Goal: Information Seeking & Learning: Learn about a topic

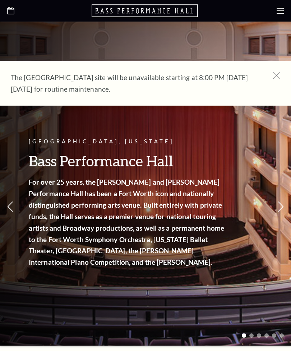
click at [275, 75] on icon at bounding box center [276, 75] width 7 height 7
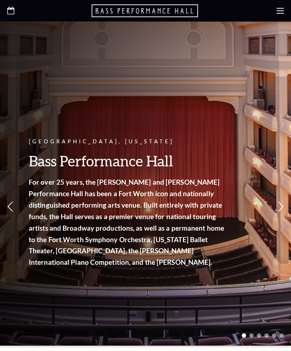
click at [280, 10] on use at bounding box center [280, 11] width 7 height 6
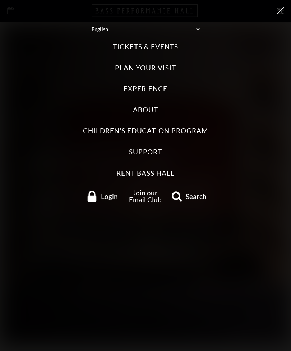
click at [166, 46] on label "Tickets & Events" at bounding box center [145, 47] width 65 height 10
click at [0, 0] on Events "Tickets & Events" at bounding box center [0, 0] width 0 height 0
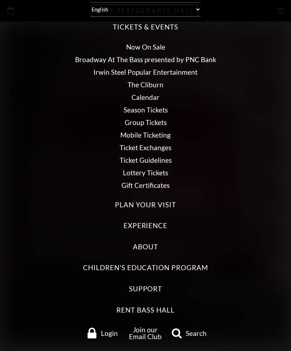
scroll to position [19, 0]
click at [152, 100] on link "Calendar" at bounding box center [146, 97] width 28 height 8
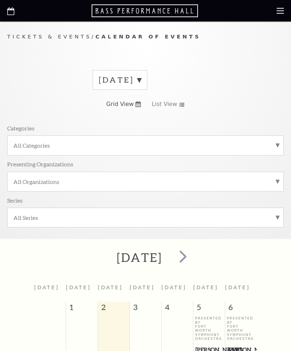
click at [141, 85] on label "September 2025" at bounding box center [120, 79] width 42 height 11
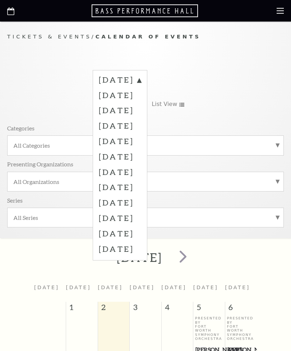
click at [141, 129] on label "December 2025" at bounding box center [120, 125] width 42 height 15
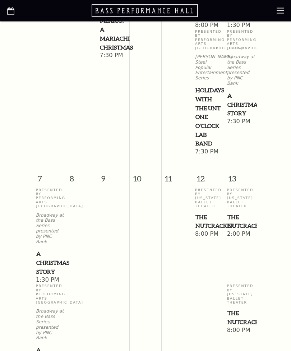
scroll to position [383, 0]
click at [250, 230] on span "2:00 PM" at bounding box center [241, 234] width 28 height 8
click at [241, 189] on p "Presented By Texas Ballet Theater" at bounding box center [241, 198] width 28 height 20
click at [241, 188] on p "Presented By Texas Ballet Theater" at bounding box center [241, 198] width 28 height 20
click at [246, 221] on span "The Nutcracker" at bounding box center [241, 222] width 28 height 18
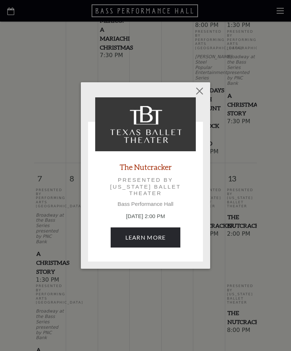
click at [197, 96] on button "Close" at bounding box center [200, 91] width 14 height 14
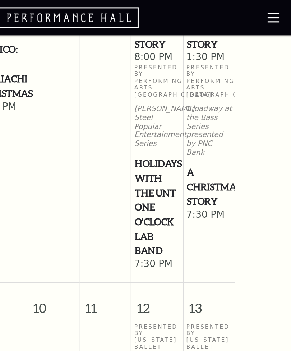
scroll to position [369, 0]
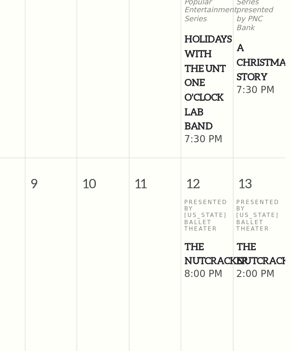
click at [227, 226] on span "The Nutcracker" at bounding box center [241, 235] width 28 height 18
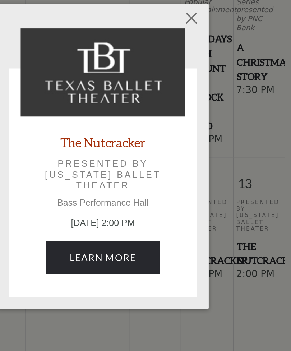
click at [111, 227] on link "Learn More" at bounding box center [146, 237] width 70 height 20
